Goal: Navigation & Orientation: Find specific page/section

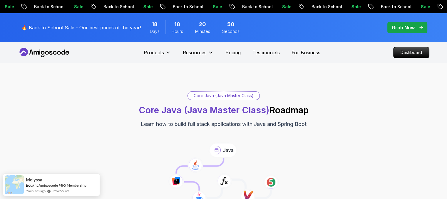
click at [406, 60] on nav "Products Resources Pricing Testimonials For Business Dashboard" at bounding box center [223, 52] width 411 height 21
click at [408, 53] on p "Dashboard" at bounding box center [411, 53] width 34 height 10
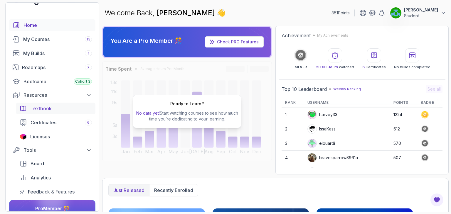
scroll to position [13, 0]
click at [30, 68] on div "Roadmaps 7" at bounding box center [57, 67] width 70 height 7
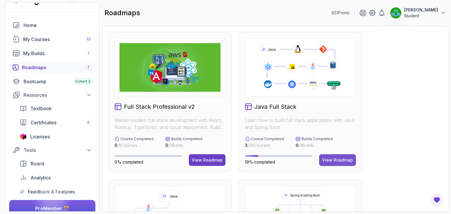
click at [339, 161] on div "View Roadmap" at bounding box center [337, 160] width 31 height 6
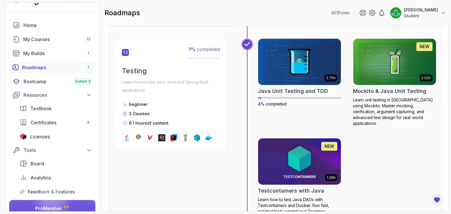
scroll to position [1770, 0]
